Goal: Task Accomplishment & Management: Use online tool/utility

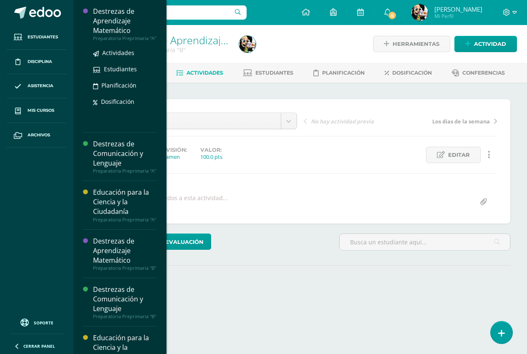
click at [109, 23] on div "Destrezas de Aprendizaje Matemático" at bounding box center [124, 21] width 63 height 29
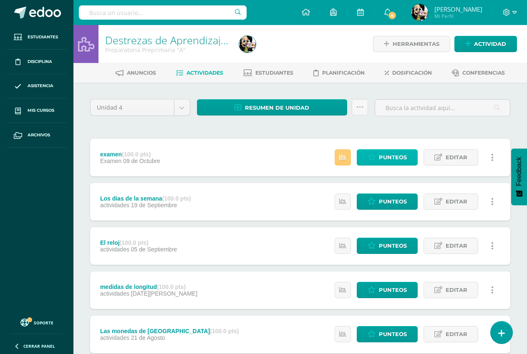
click at [381, 159] on span "Punteos" at bounding box center [393, 157] width 28 height 15
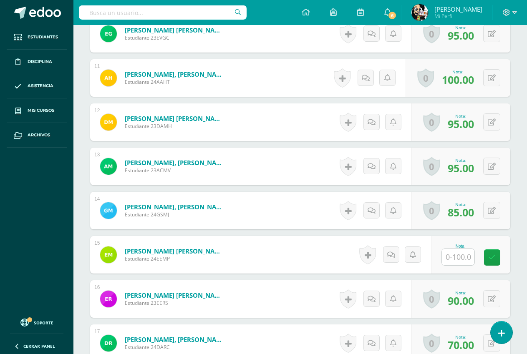
scroll to position [673, 0]
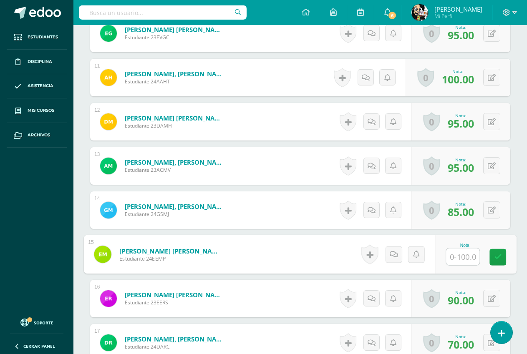
click at [457, 259] on input "text" at bounding box center [462, 257] width 33 height 17
type input "95"
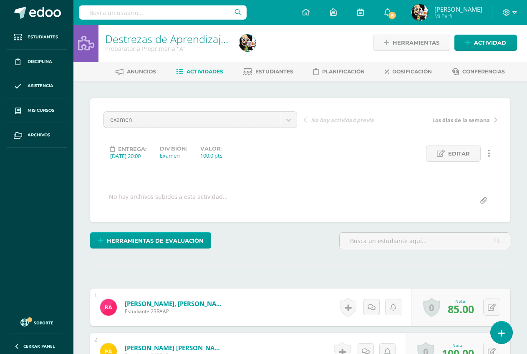
scroll to position [0, 0]
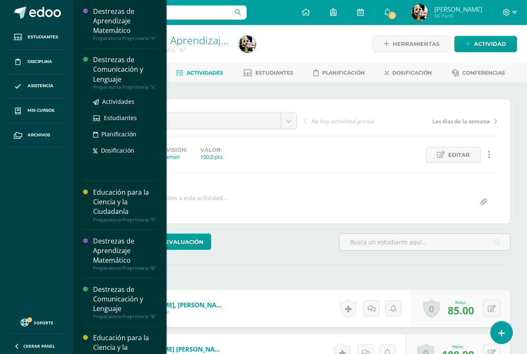
click at [113, 64] on div "Destrezas de Comunicación y Lenguaje" at bounding box center [124, 69] width 63 height 29
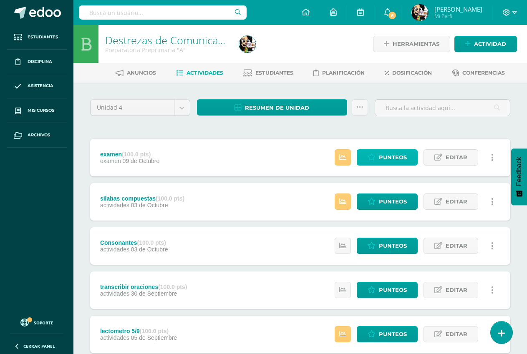
click at [404, 159] on span "Punteos" at bounding box center [393, 157] width 28 height 15
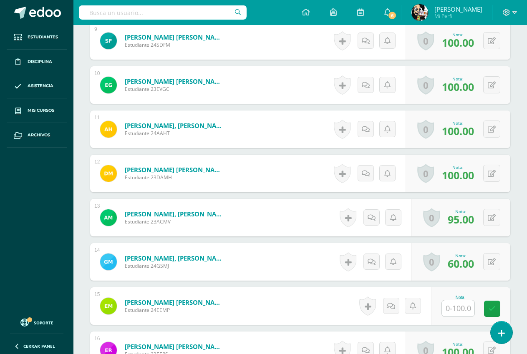
scroll to position [622, 0]
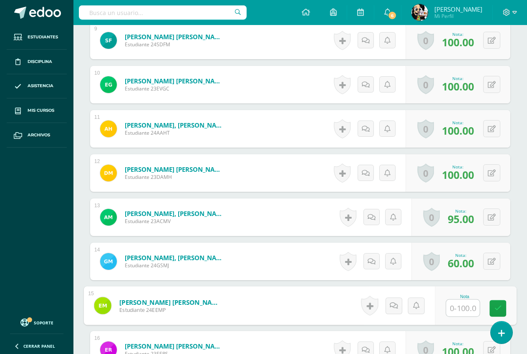
click at [457, 311] on input "text" at bounding box center [462, 308] width 33 height 17
type input "80"
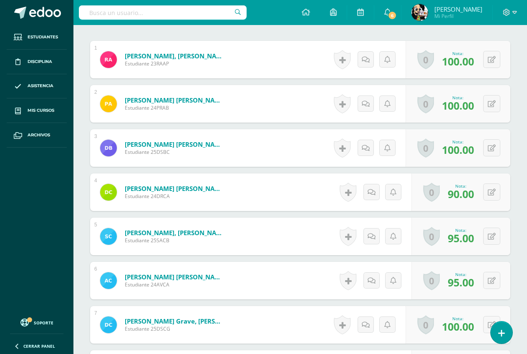
scroll to position [40, 0]
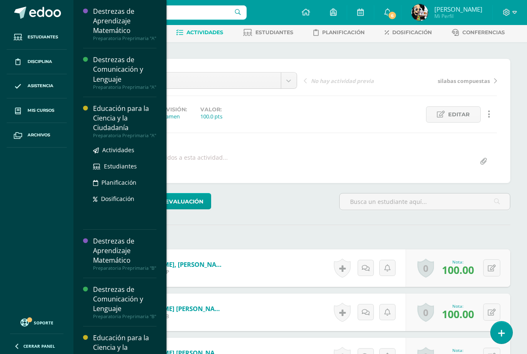
click at [126, 119] on div "Educación para la Ciencia y la Ciudadanía" at bounding box center [124, 118] width 63 height 29
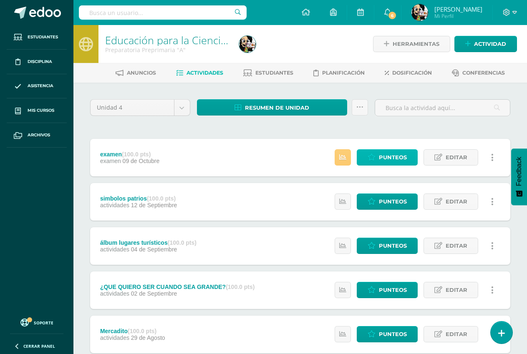
click at [401, 163] on span "Punteos" at bounding box center [393, 157] width 28 height 15
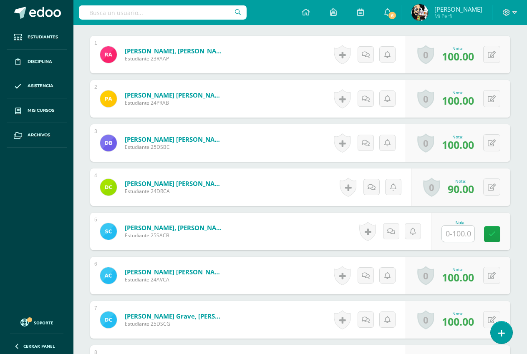
scroll to position [296, 0]
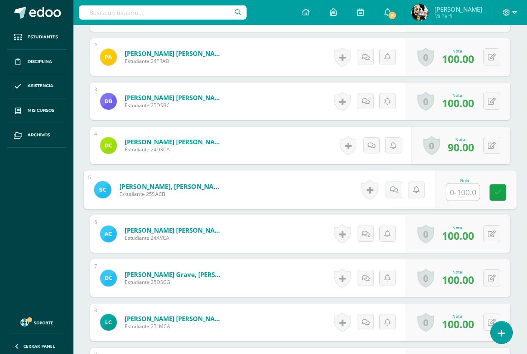
click at [461, 194] on input "text" at bounding box center [462, 192] width 33 height 17
type input "95"
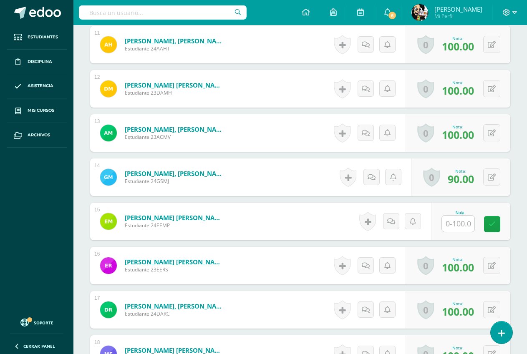
scroll to position [713, 0]
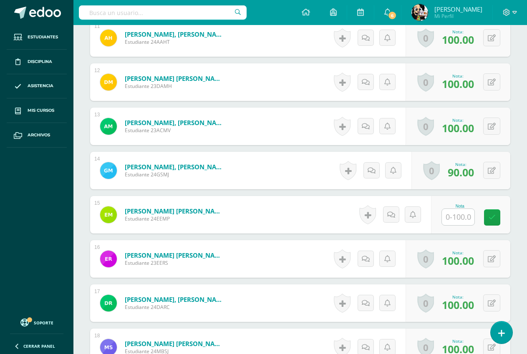
click at [444, 220] on input "text" at bounding box center [458, 217] width 33 height 16
type input "90"
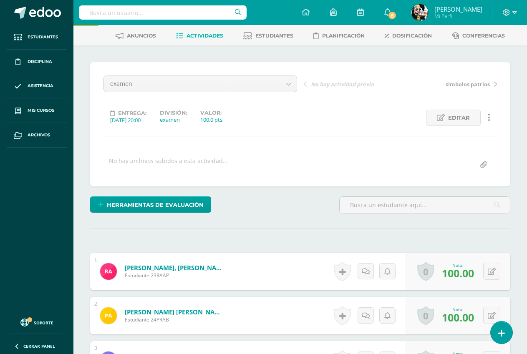
scroll to position [0, 0]
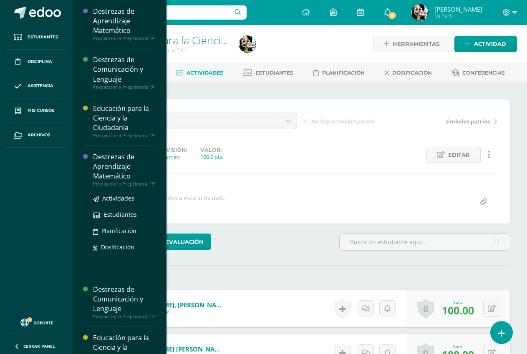
click at [101, 170] on div "Destrezas de Aprendizaje Matemático" at bounding box center [124, 166] width 63 height 29
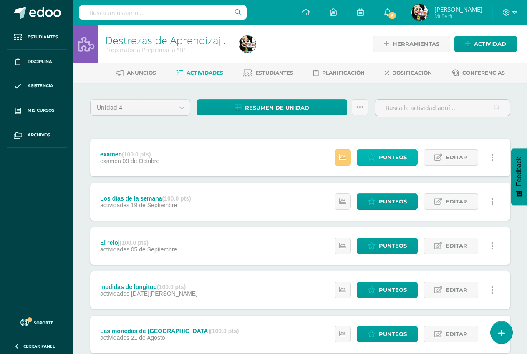
click at [397, 158] on span "Punteos" at bounding box center [393, 157] width 28 height 15
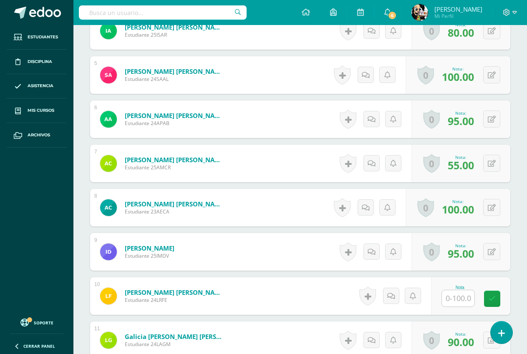
scroll to position [460, 0]
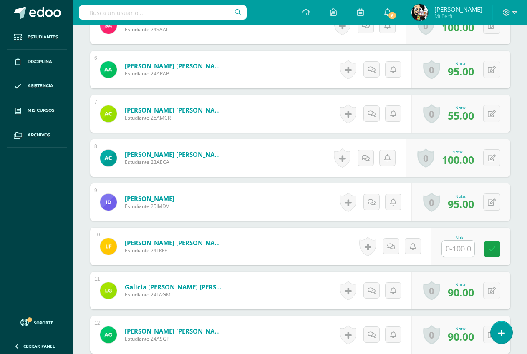
click at [459, 248] on input "text" at bounding box center [458, 249] width 33 height 16
type input "85"
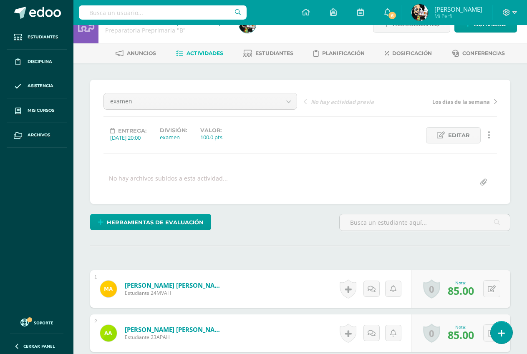
scroll to position [0, 0]
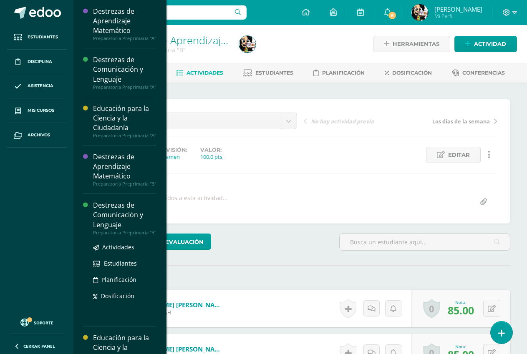
click at [113, 214] on div "Destrezas de Comunicación y Lenguaje" at bounding box center [124, 215] width 63 height 29
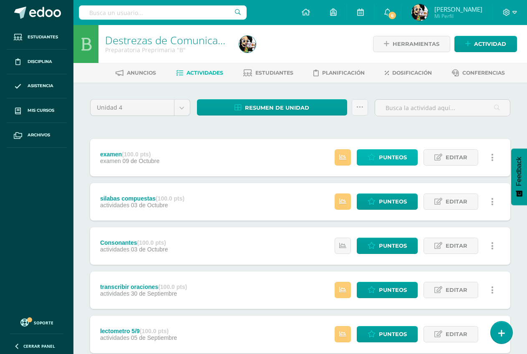
click at [381, 157] on span "Punteos" at bounding box center [393, 157] width 28 height 15
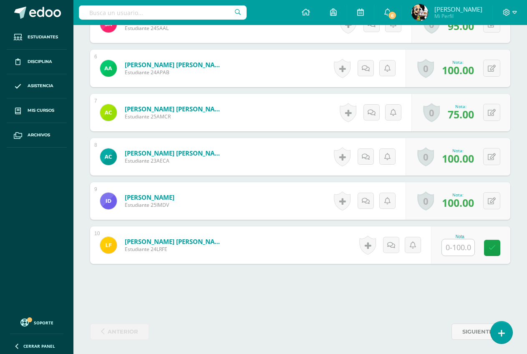
scroll to position [464, 0]
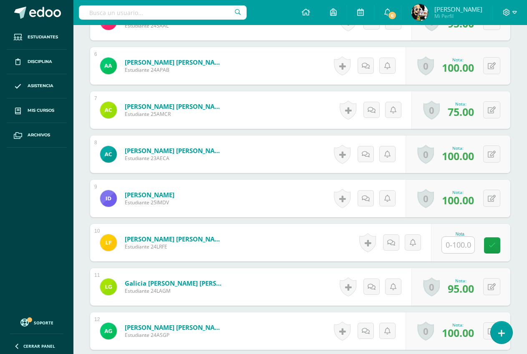
click at [455, 243] on input "text" at bounding box center [458, 245] width 33 height 16
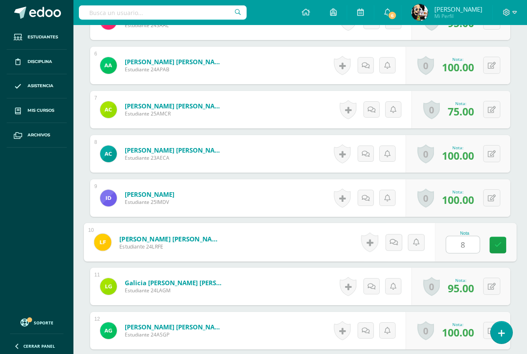
type input "80"
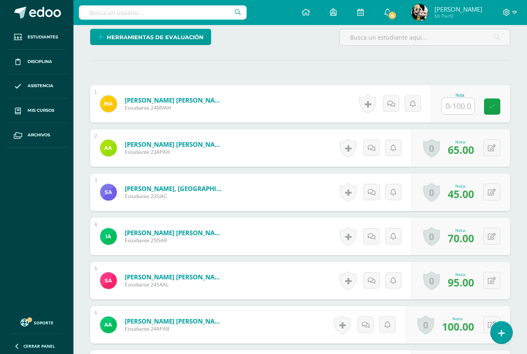
scroll to position [0, 0]
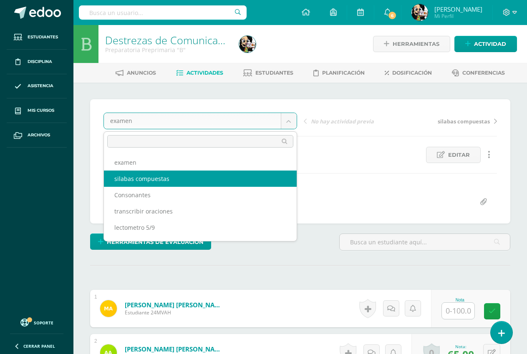
select select "/dashboard/teacher/grade-activity/193287/"
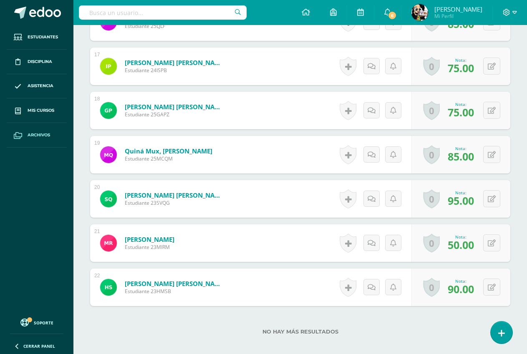
scroll to position [839, 0]
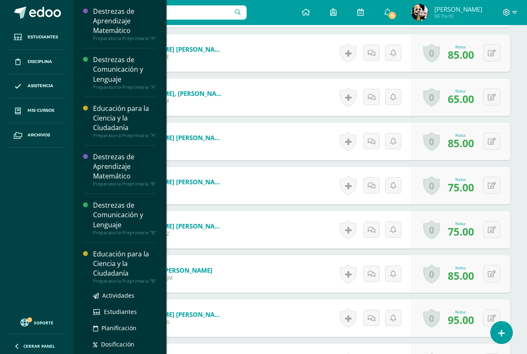
click at [115, 265] on div "Educación para la Ciencia y la Ciudadanía" at bounding box center [124, 264] width 63 height 29
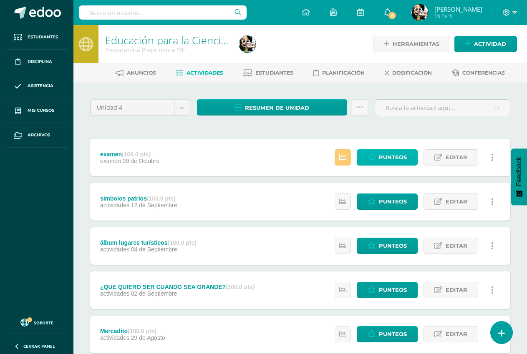
click at [401, 159] on span "Punteos" at bounding box center [393, 157] width 28 height 15
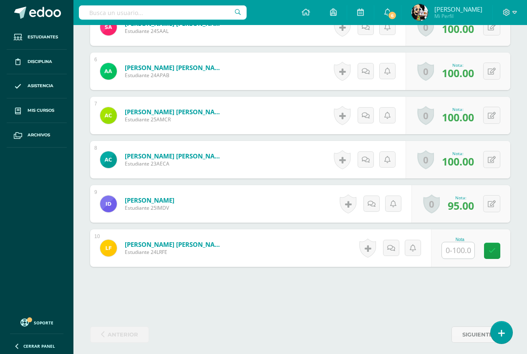
scroll to position [462, 0]
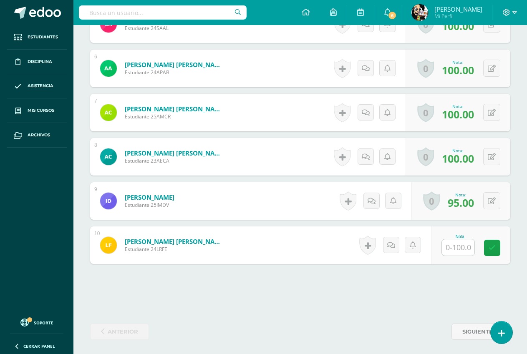
click at [461, 253] on input "text" at bounding box center [458, 248] width 33 height 16
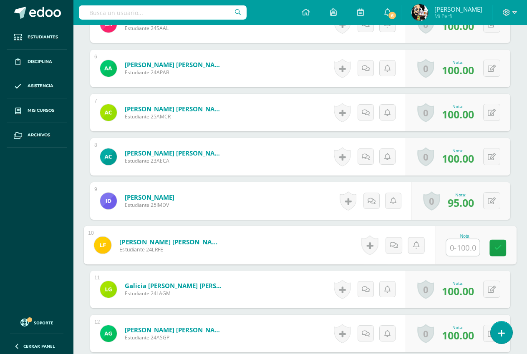
scroll to position [462, 0]
type input "95"
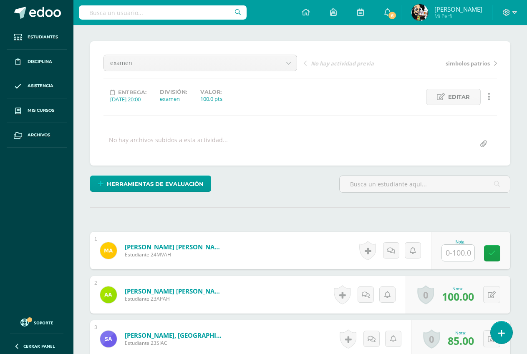
scroll to position [38, 0]
